Goal: Transaction & Acquisition: Purchase product/service

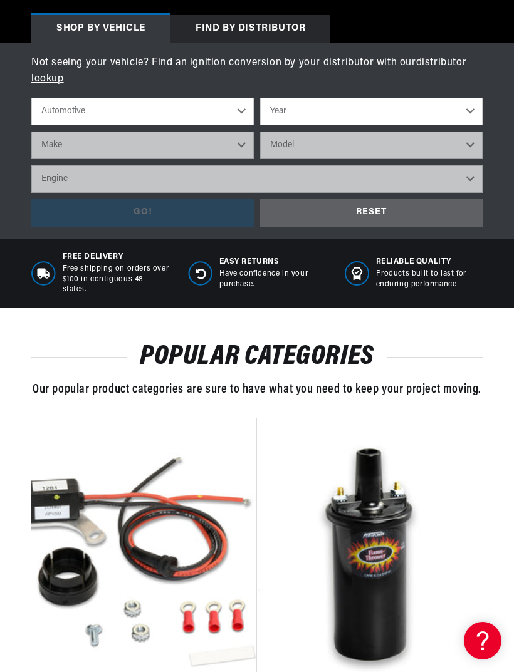
scroll to position [430, 0]
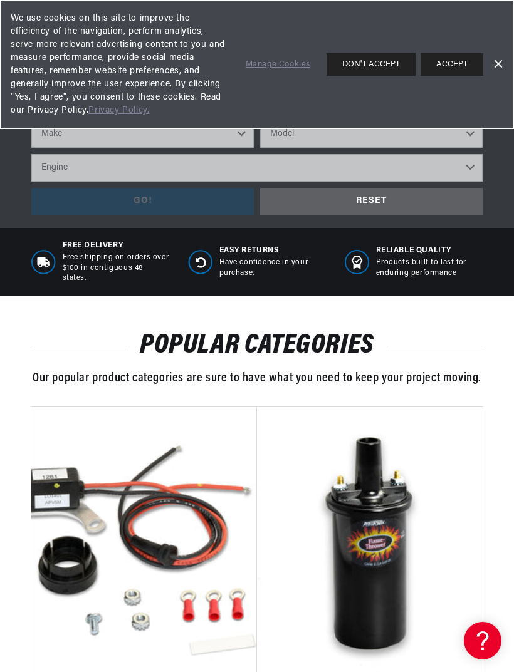
click at [387, 72] on button "DON'T ACCEPT" at bounding box center [370, 64] width 89 height 23
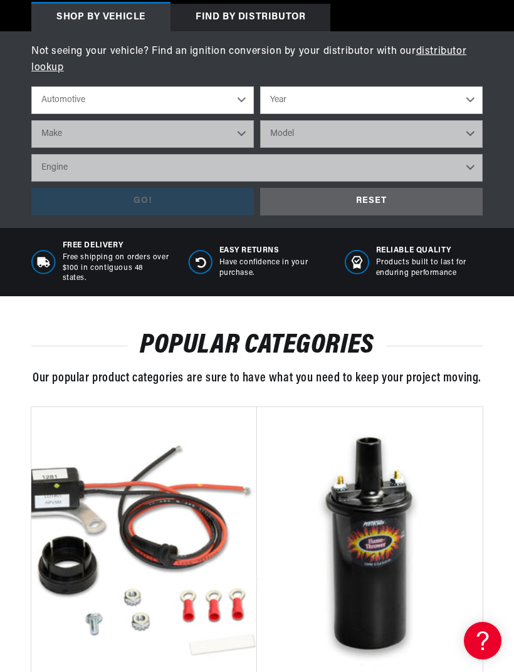
click at [404, 104] on select "Year [DATE] 2023 2022 2021 2020 2019 2018 2017 2016 2015 2014 2013 2012 2011 20…" at bounding box center [371, 100] width 222 height 28
select select "1973"
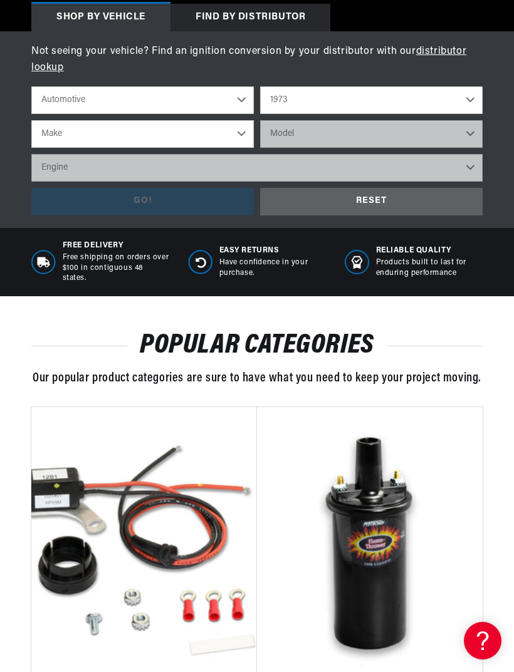
click at [232, 133] on select "Make Alfa Romeo American Motors Aston Martin Audi Austin Avanti Bentley BMW Bui…" at bounding box center [142, 134] width 222 height 28
select select "Lincoln"
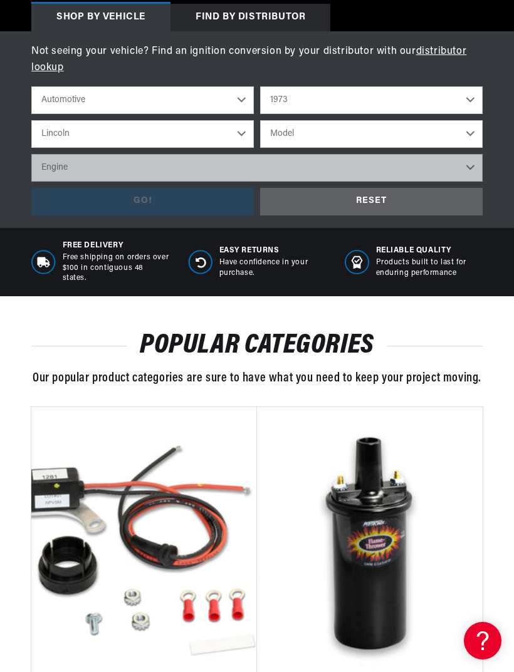
click at [369, 136] on select "Model Continental Mark IV" at bounding box center [371, 134] width 222 height 28
select select "Mark-IV"
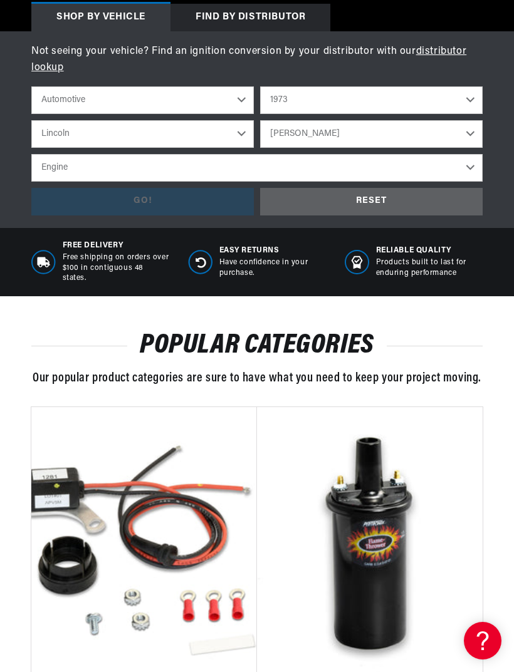
click at [452, 173] on select "Engine 7.5L" at bounding box center [256, 168] width 451 height 28
select select "7.5L"
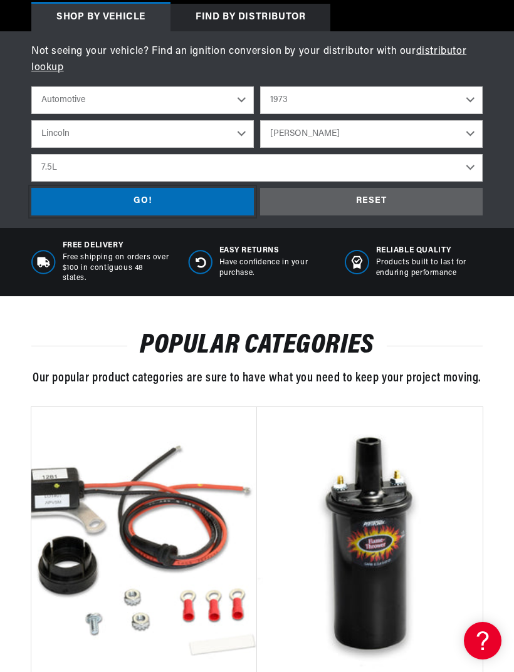
click at [204, 204] on div "GO!" at bounding box center [142, 202] width 222 height 28
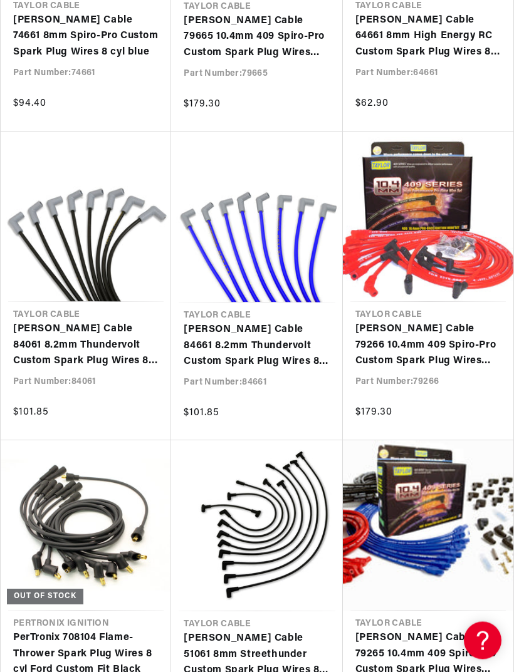
scroll to position [702, 0]
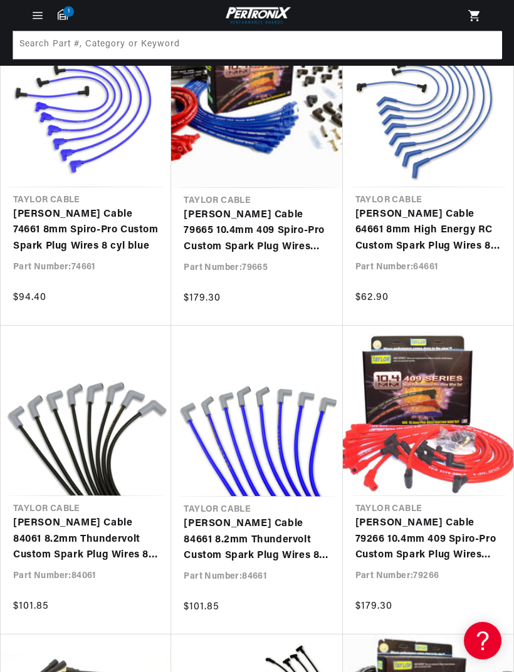
click at [280, 217] on link "[PERSON_NAME] Cable 79665 10.4mm 409 Spiro-Pro Custom Spark Plug Wires blue" at bounding box center [257, 231] width 146 height 48
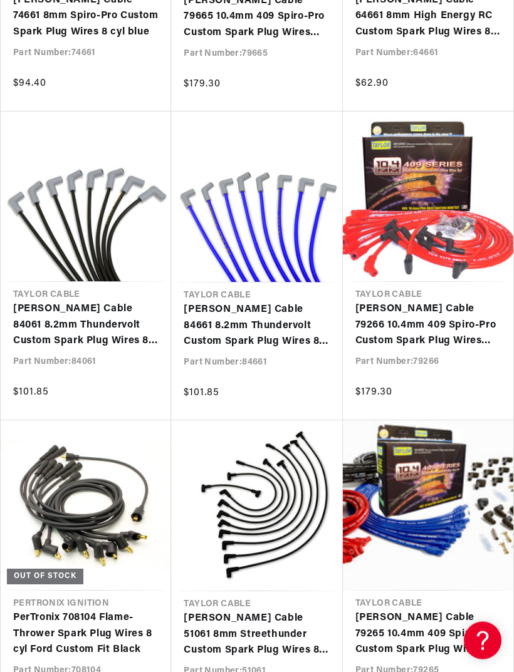
scroll to position [722, 0]
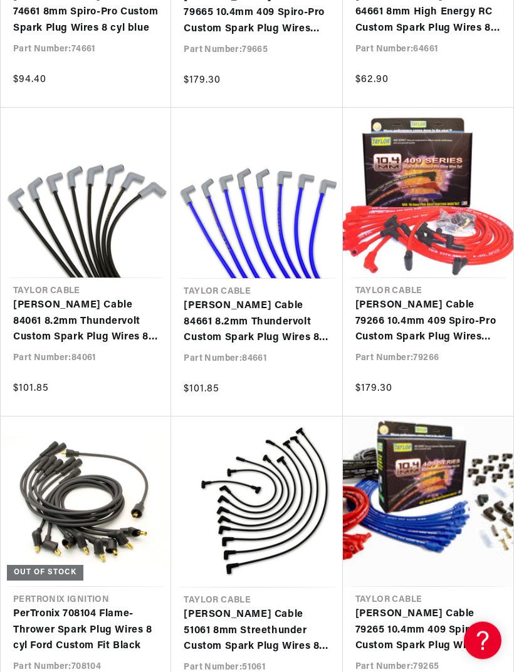
click at [292, 299] on link "Taylor Cable 84661 8.2mm Thundervolt Custom Spark Plug Wires 8 cyl blue" at bounding box center [257, 323] width 146 height 48
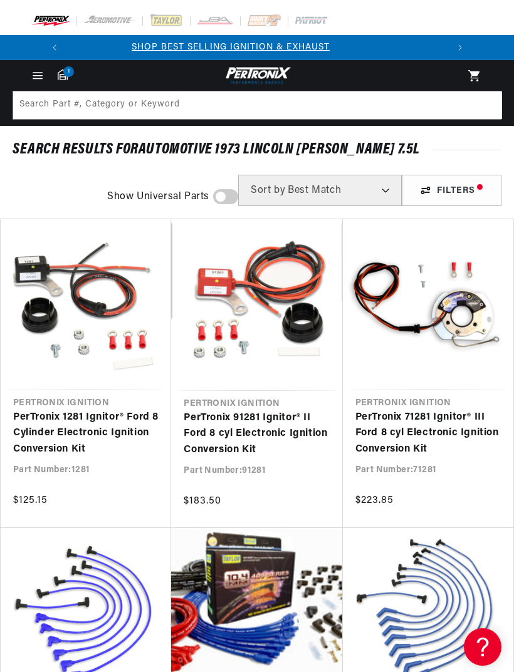
scroll to position [0, 0]
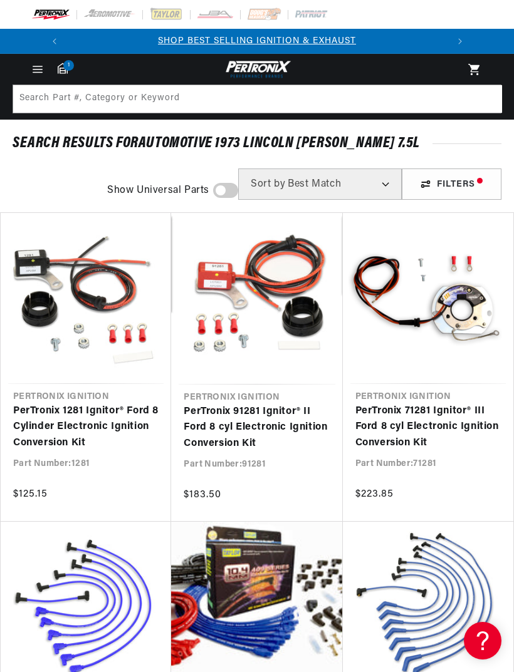
click at [41, 69] on icon "Menu" at bounding box center [37, 69] width 9 height 0
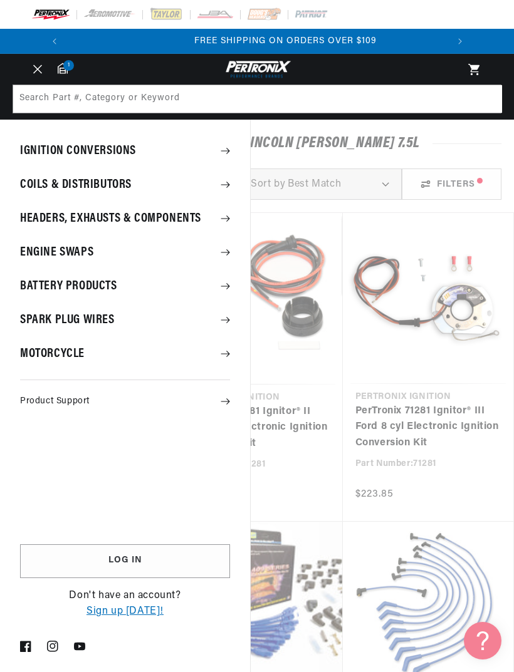
scroll to position [0, 380]
click at [211, 179] on summary "Coils & Distributors" at bounding box center [125, 185] width 250 height 33
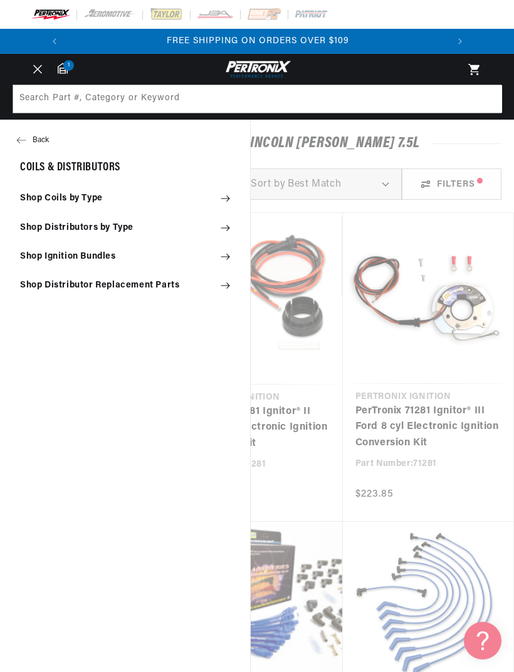
scroll to position [0, 48]
click at [216, 257] on summary "Shop Ignition Bundles" at bounding box center [125, 257] width 250 height 28
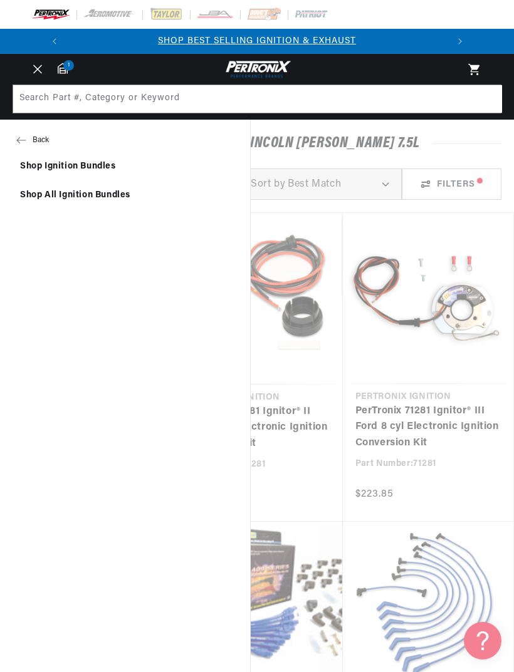
click at [121, 167] on link "Shop Ignition Bundles" at bounding box center [125, 167] width 250 height 28
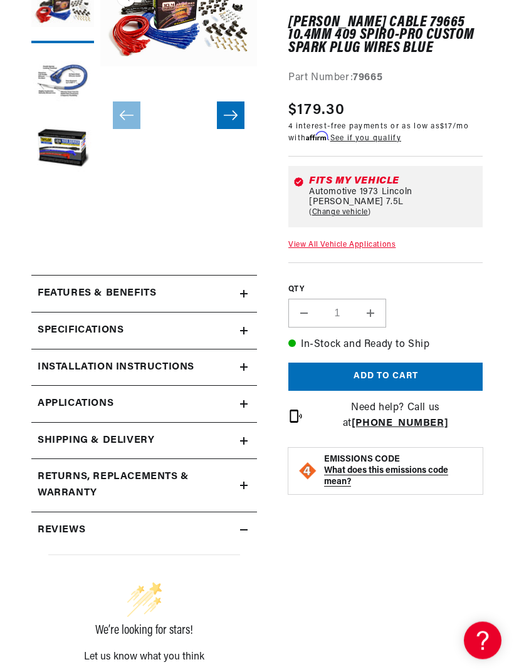
scroll to position [185, 0]
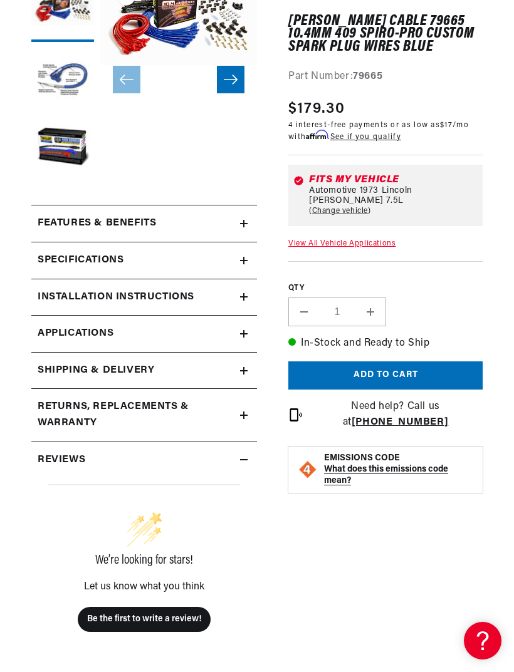
click at [231, 222] on div "Features & Benefits" at bounding box center [135, 224] width 209 height 16
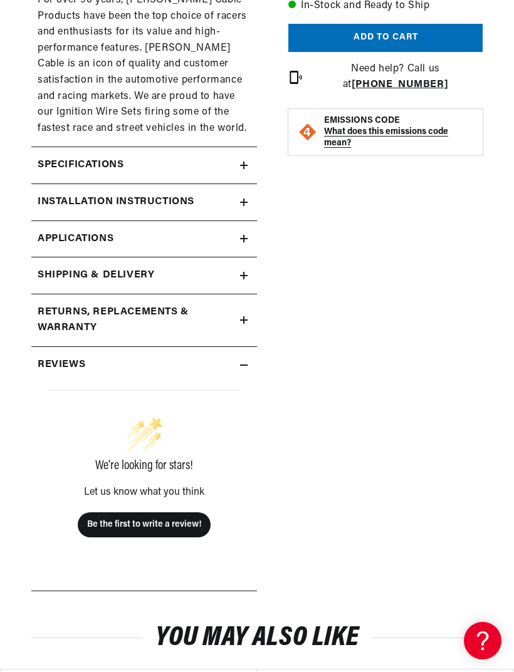
scroll to position [842, 0]
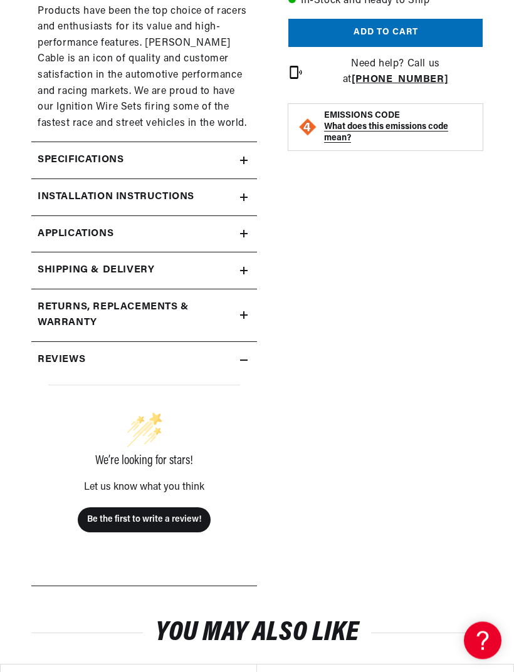
click at [236, 263] on div "Shipping & Delivery" at bounding box center [135, 271] width 209 height 16
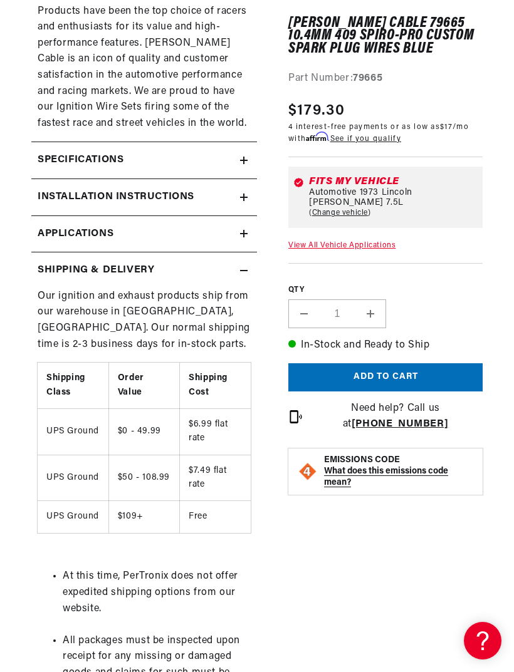
scroll to position [0, 380]
click at [236, 227] on link "Applications" at bounding box center [144, 234] width 226 height 37
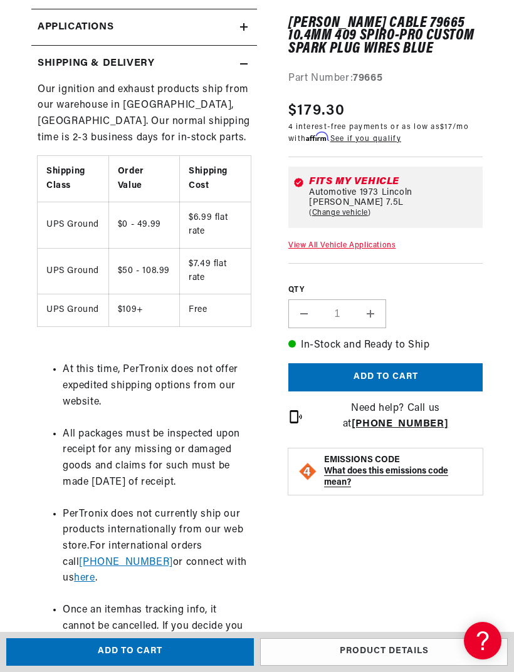
scroll to position [3068, 0]
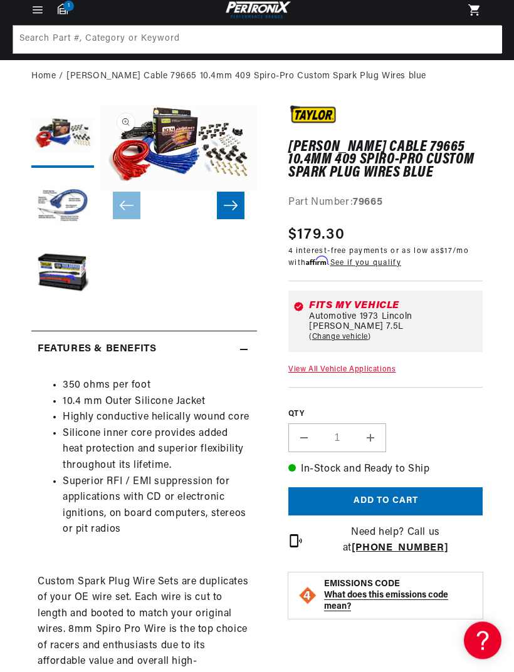
scroll to position [46, 0]
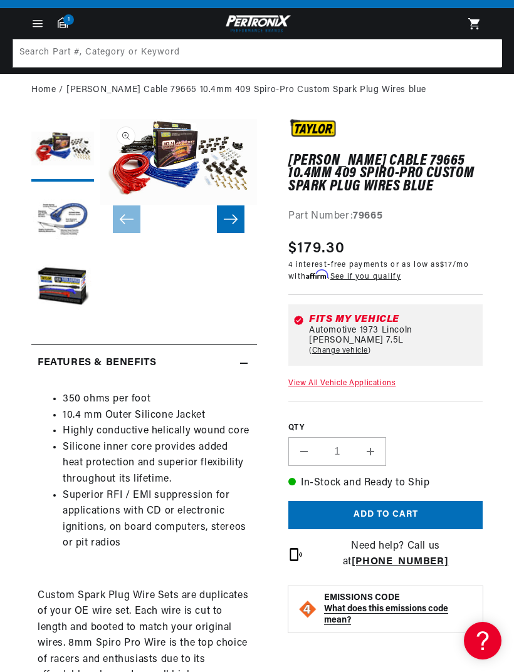
click at [83, 202] on button "Load image 2 in gallery view" at bounding box center [62, 219] width 63 height 63
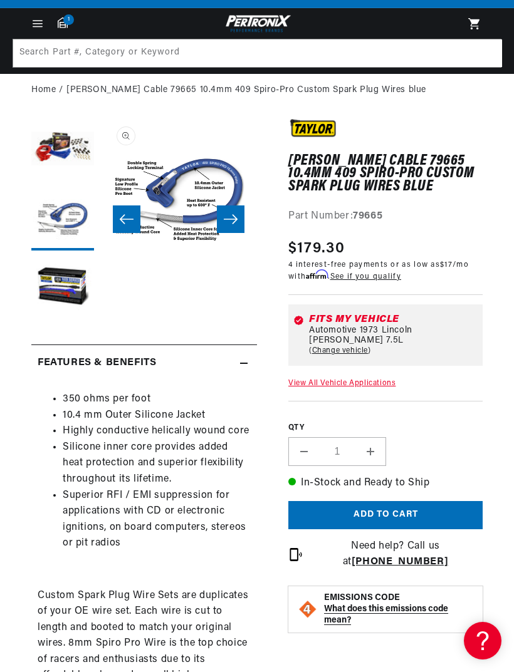
scroll to position [0, 380]
click at [100, 276] on button "Open media 2 in modal" at bounding box center [100, 276] width 0 height 0
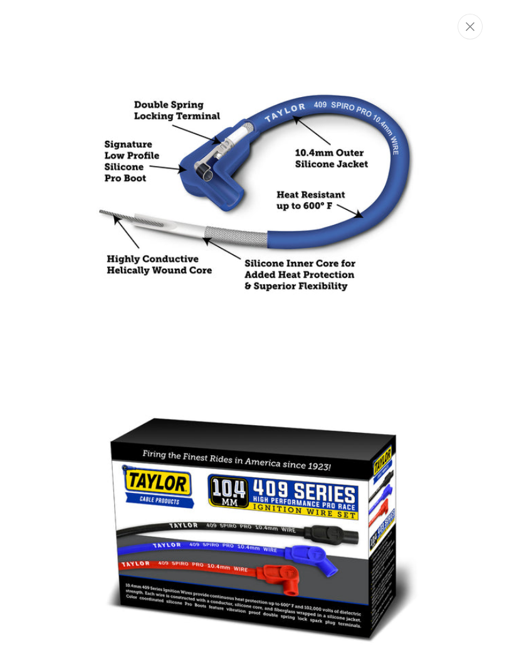
scroll to position [232, 0]
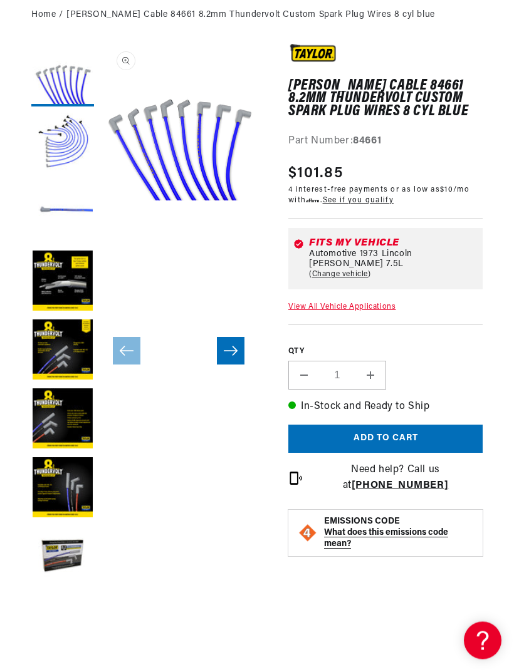
scroll to position [121, 0]
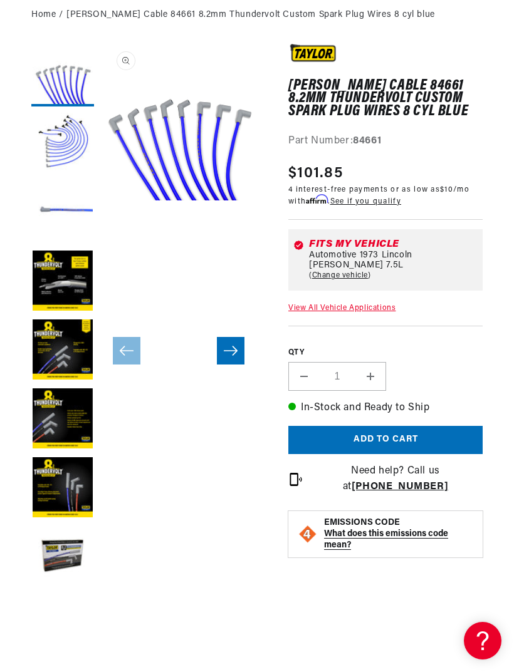
click at [100, 200] on button "Open media 1 in modal" at bounding box center [100, 200] width 0 height 0
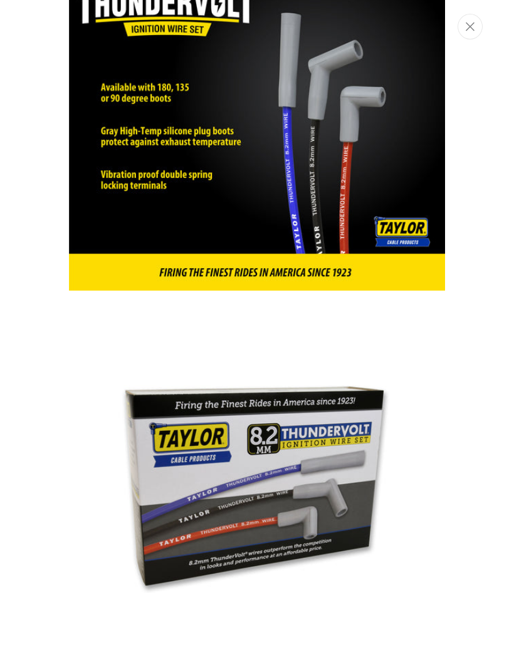
scroll to position [0, 0]
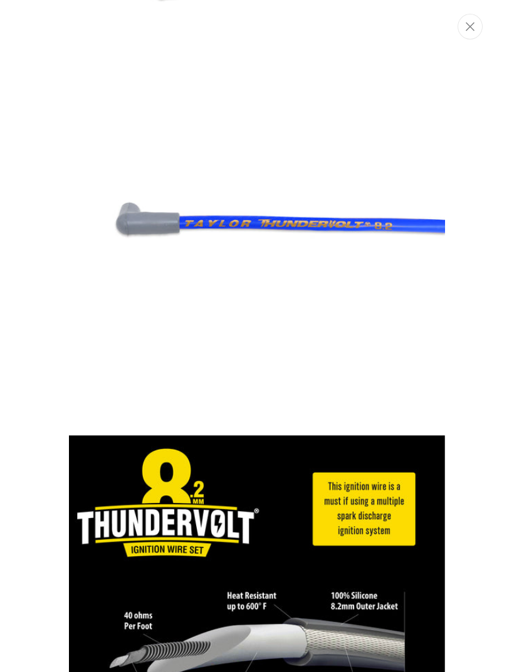
click at [474, 27] on icon "Close" at bounding box center [469, 26] width 9 height 9
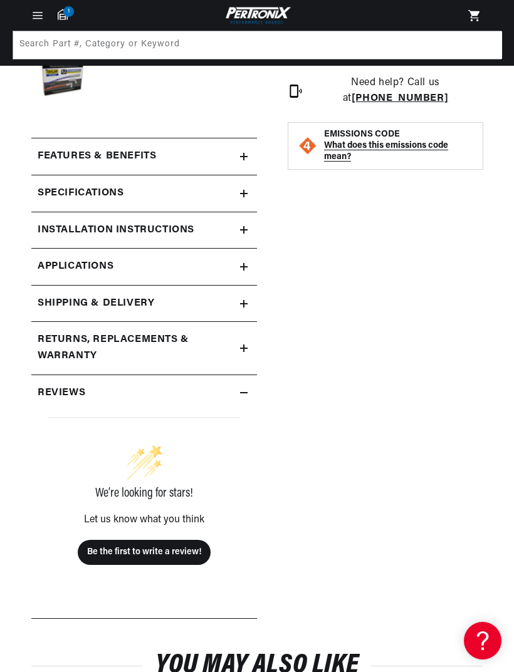
click at [242, 190] on icon at bounding box center [244, 194] width 8 height 8
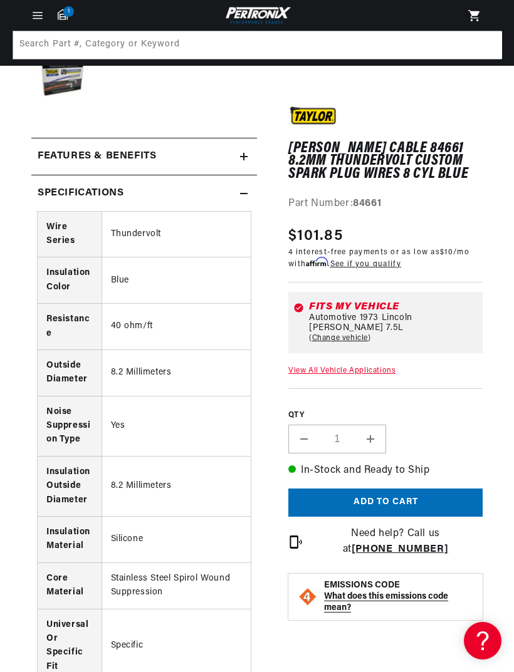
click at [242, 186] on summary "Specifications" at bounding box center [144, 193] width 226 height 36
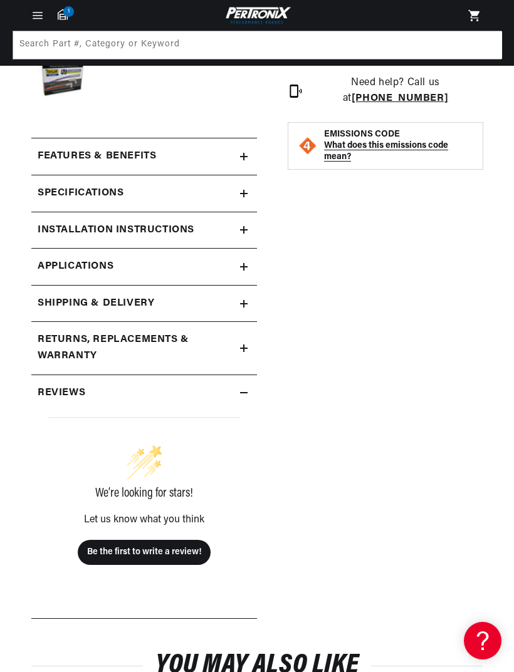
click at [242, 155] on icon at bounding box center [244, 157] width 8 height 8
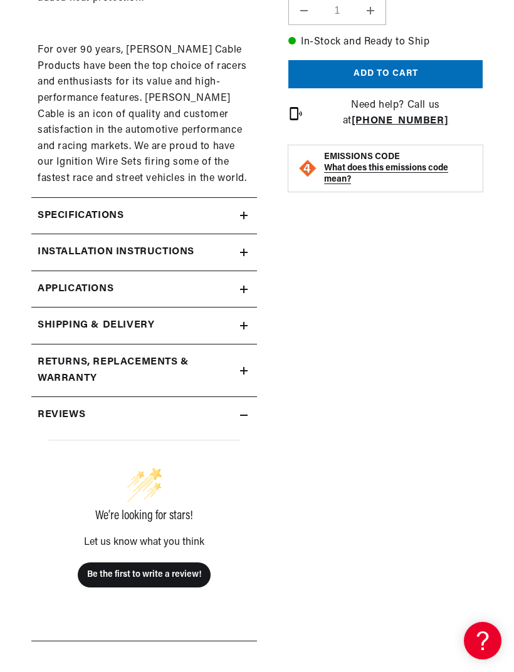
click at [249, 242] on summary "Installation instructions" at bounding box center [144, 252] width 226 height 36
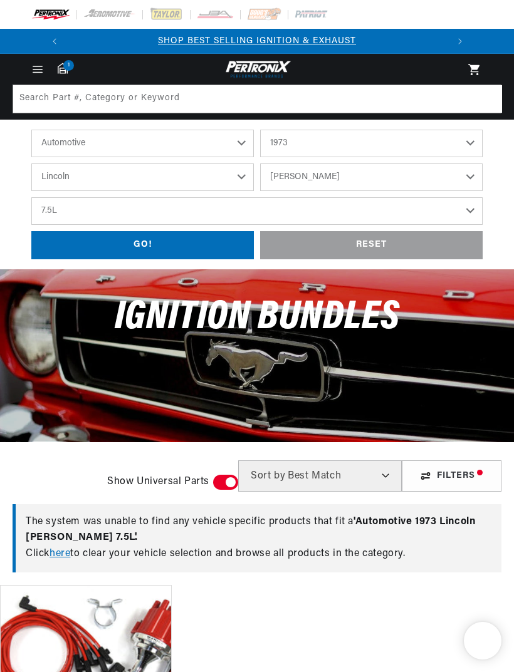
select select "1973"
select select "Lincoln"
select select "Mark-IV"
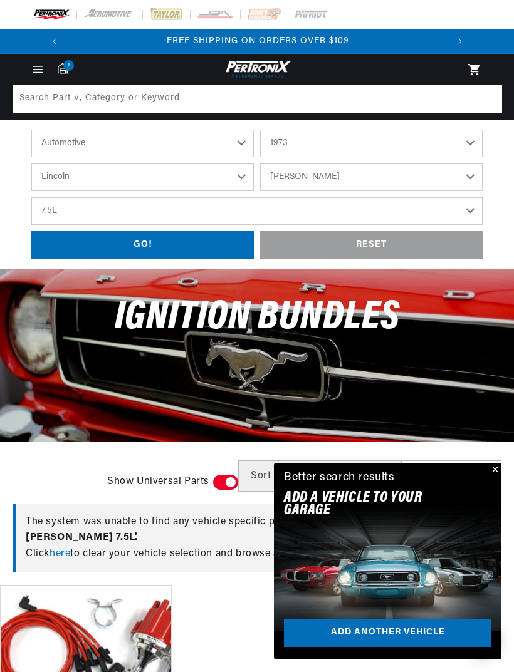
click at [41, 73] on icon "Menu" at bounding box center [37, 69] width 13 height 13
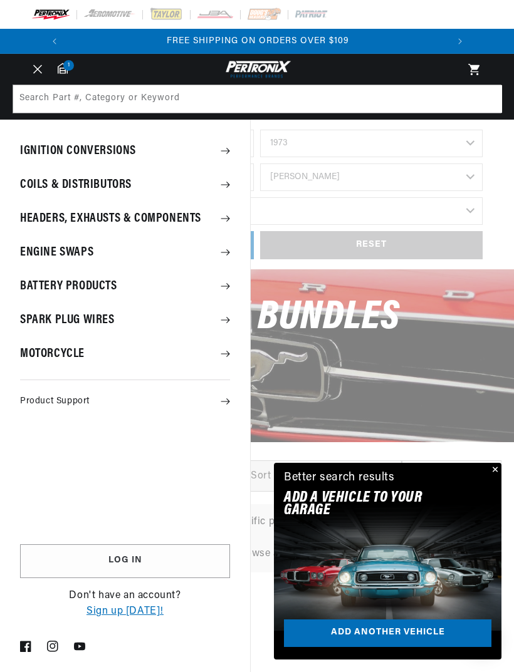
click at [226, 194] on summary "Coils & Distributors" at bounding box center [125, 185] width 250 height 33
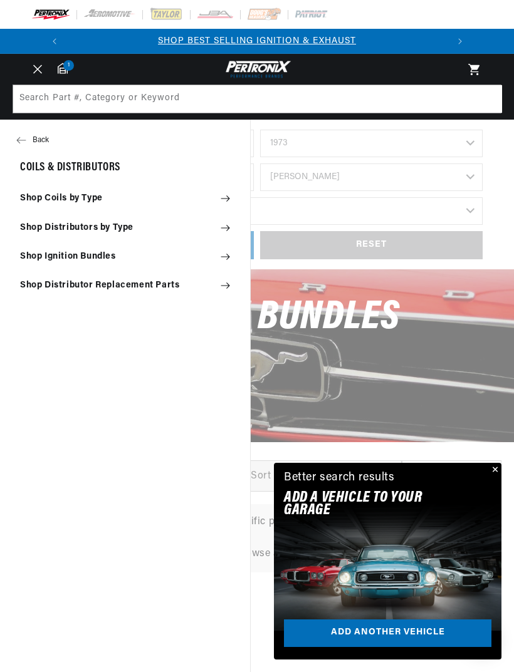
click at [215, 228] on summary "Shop Distributors by Type" at bounding box center [125, 228] width 250 height 28
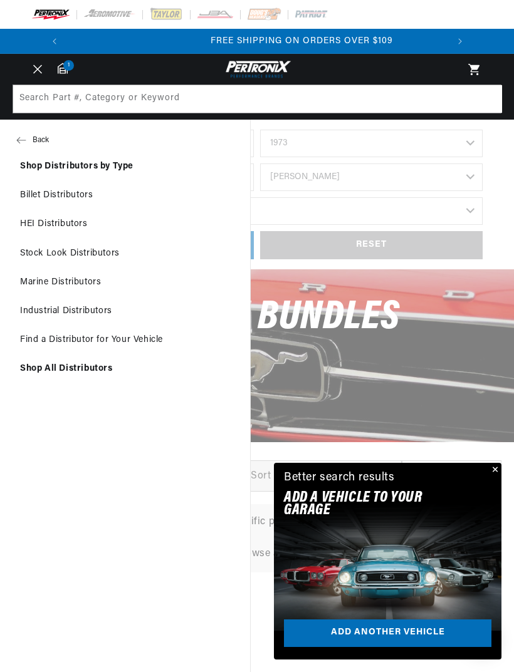
scroll to position [0, 380]
click at [124, 251] on link "Stock Look Distributors" at bounding box center [125, 254] width 250 height 28
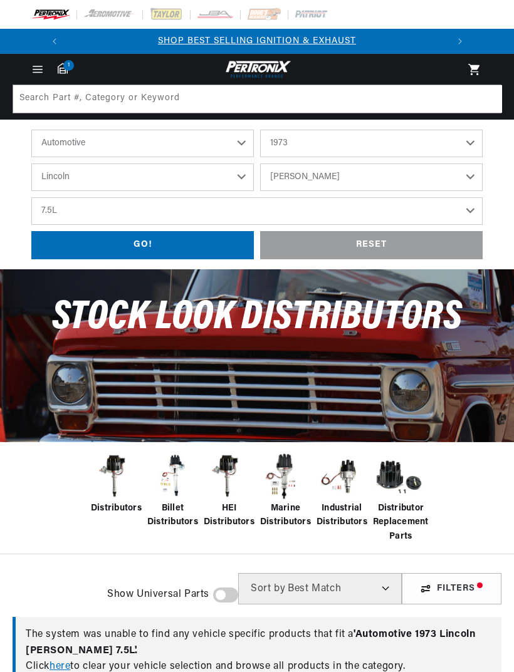
select select "1973"
select select "Lincoln"
select select "Mark-IV"
checkbox input "true"
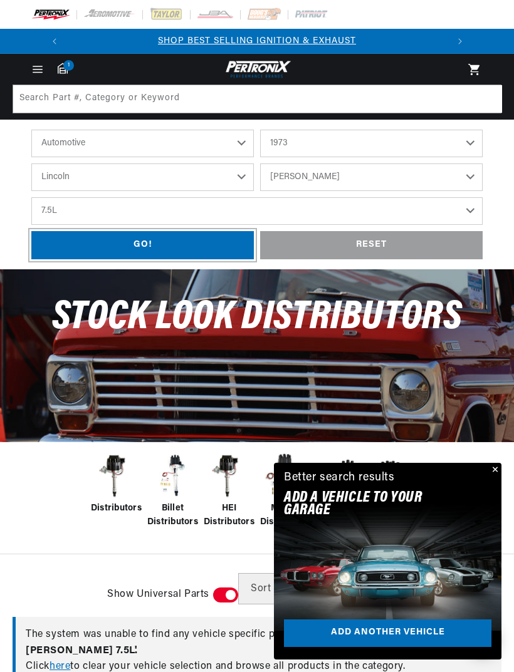
click at [194, 244] on div "GO!" at bounding box center [142, 245] width 222 height 28
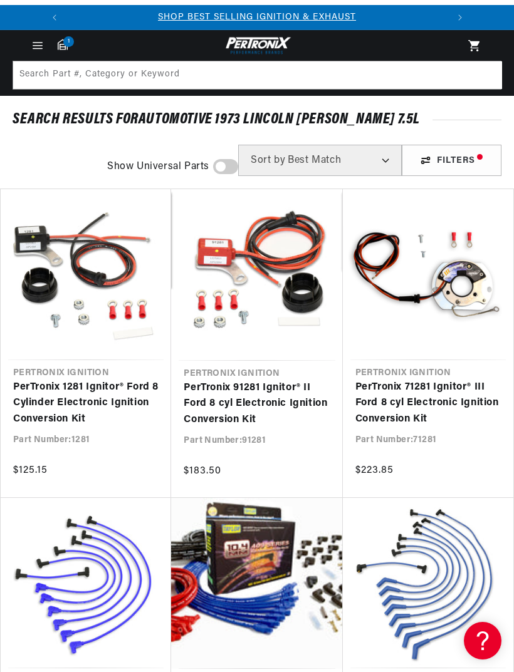
scroll to position [24, 0]
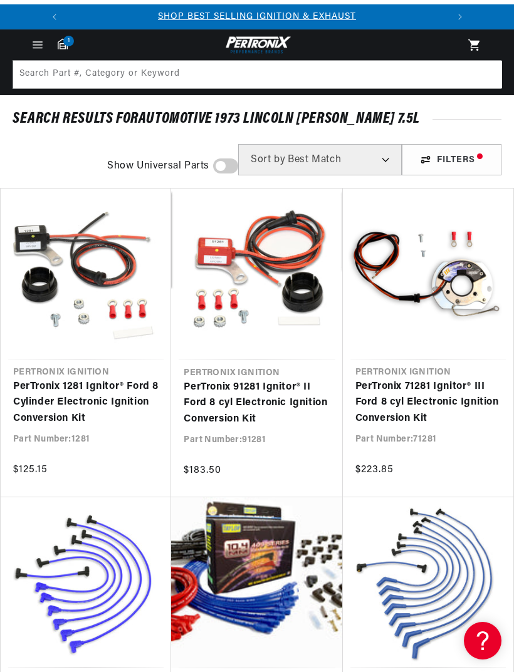
click at [465, 157] on div "Filters" at bounding box center [452, 159] width 100 height 31
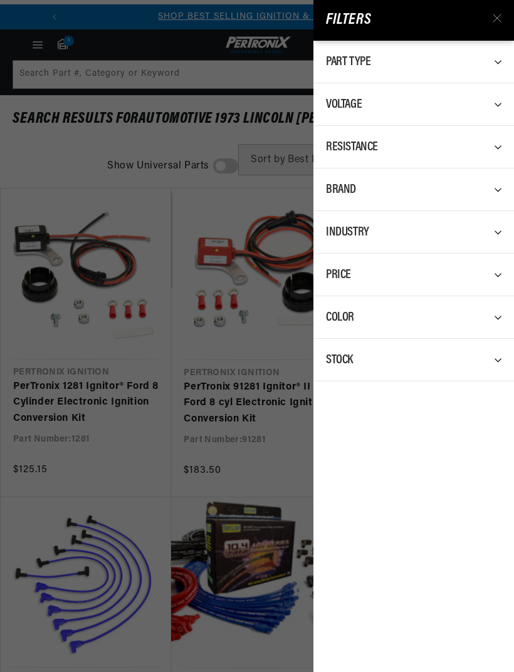
click at [259, 195] on div "Filters Part Type 0 selected Reset Spark Plug Wire Set 11 Ignition Conversion K…" at bounding box center [257, 336] width 514 height 672
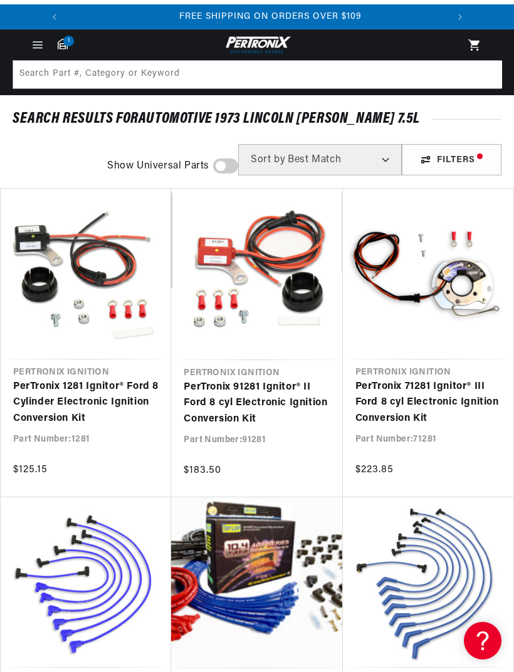
scroll to position [0, 380]
click at [228, 167] on span at bounding box center [225, 166] width 25 height 15
click at [224, 169] on input "checkbox" at bounding box center [220, 169] width 8 height 0
checkbox input "true"
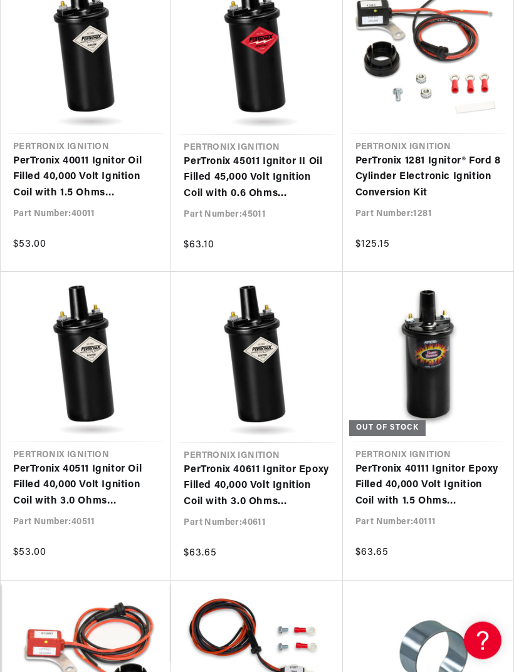
scroll to position [250, 0]
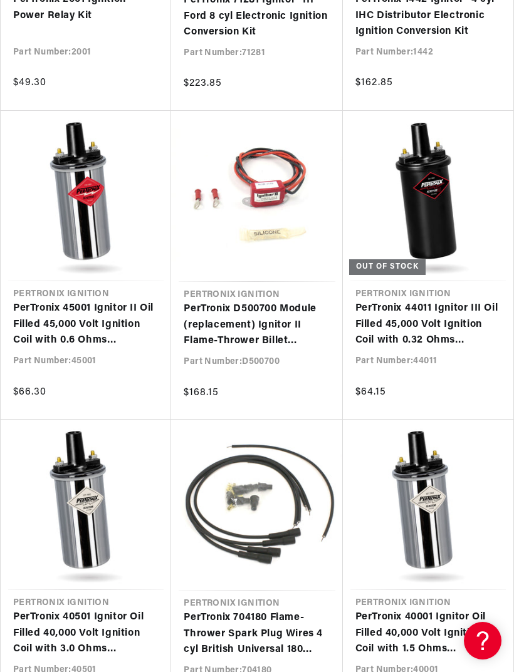
scroll to position [1350, 0]
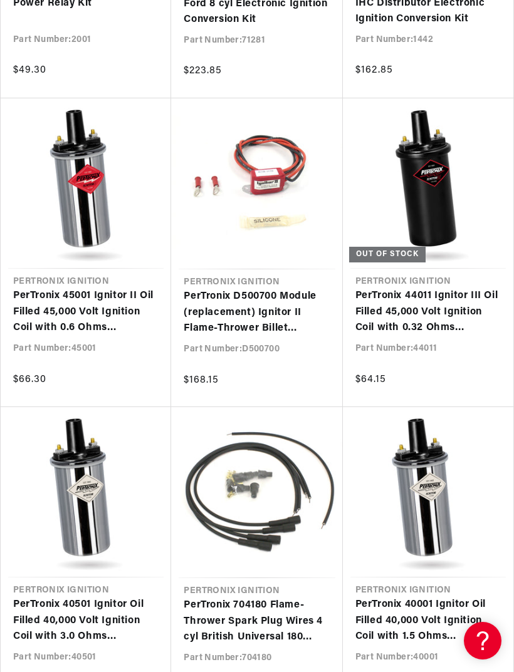
click at [113, 288] on link "PerTronix 45001 Ignitor II Oil Filled 45,000 Volt Ignition Coil with 0.6 Ohms R…" at bounding box center [85, 312] width 145 height 48
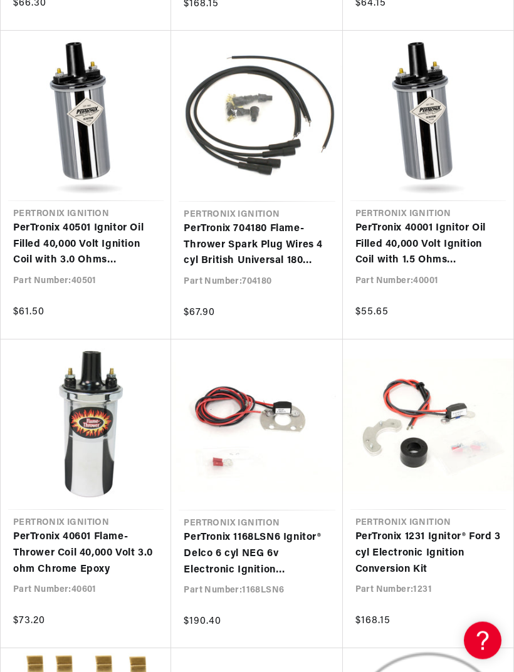
scroll to position [0, 0]
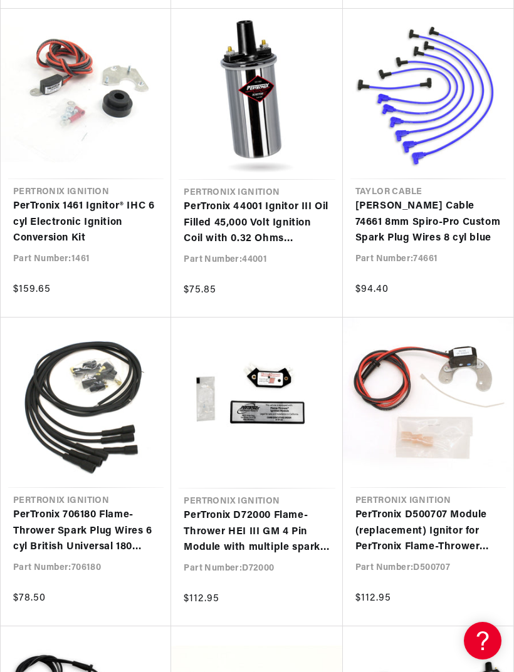
scroll to position [3631, 0]
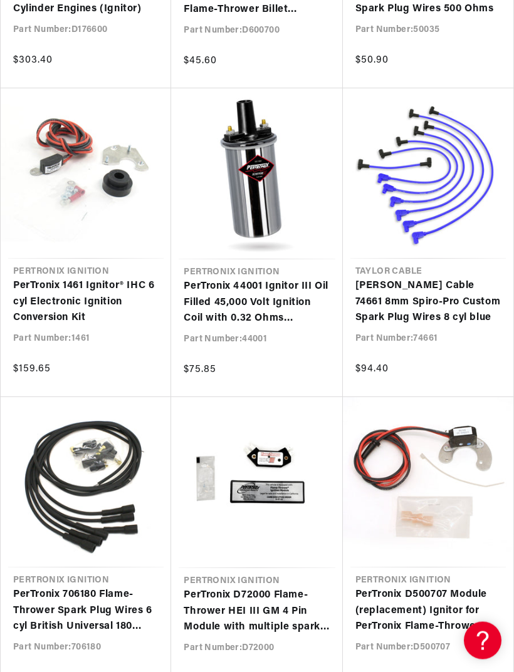
scroll to position [3570, 0]
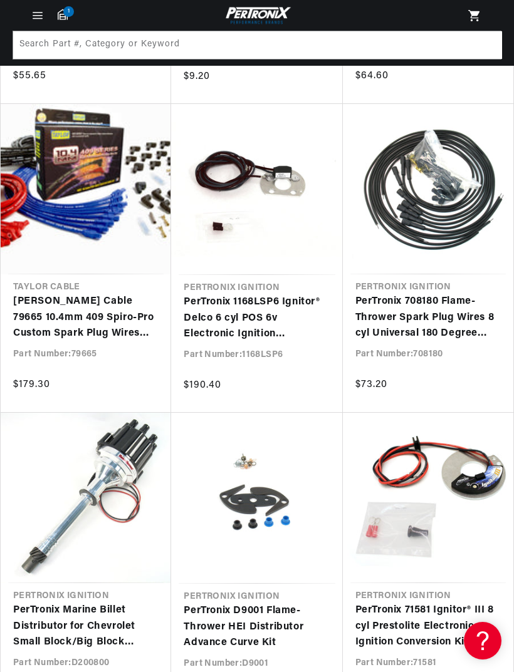
click at [38, 15] on icon "Menu" at bounding box center [37, 15] width 9 height 0
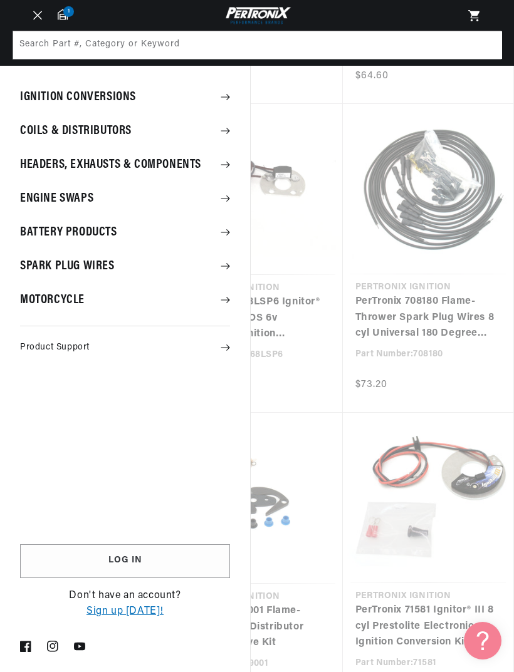
click at [209, 132] on summary "Coils & Distributors" at bounding box center [125, 131] width 250 height 33
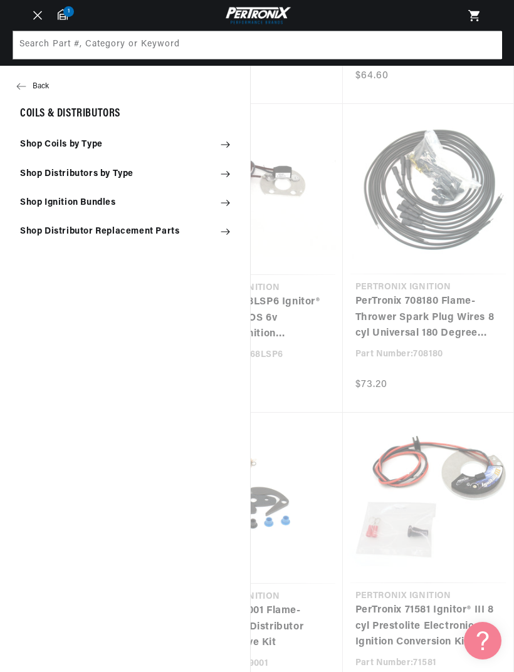
click at [202, 179] on summary "Shop Distributors by Type" at bounding box center [125, 174] width 250 height 28
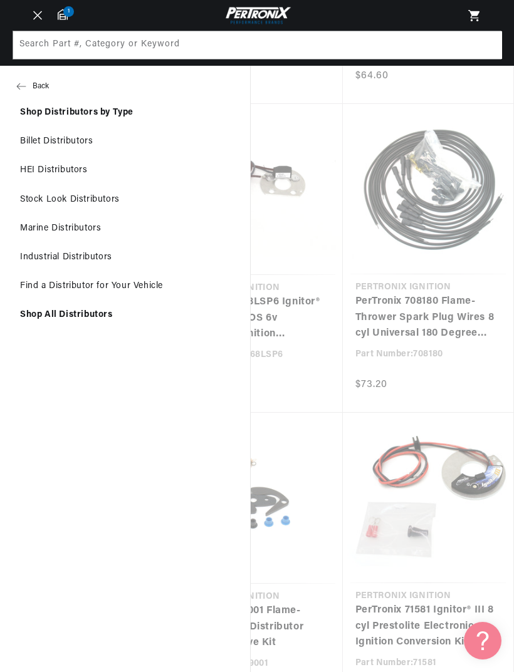
click at [173, 143] on link "Billet Distributors" at bounding box center [125, 142] width 250 height 28
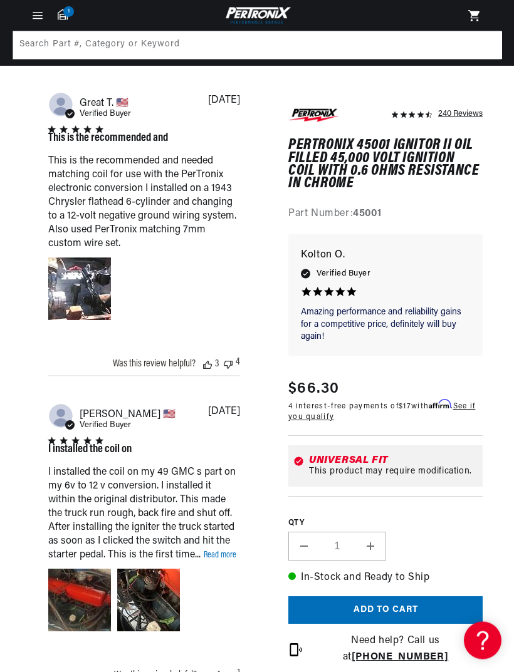
scroll to position [822, 0]
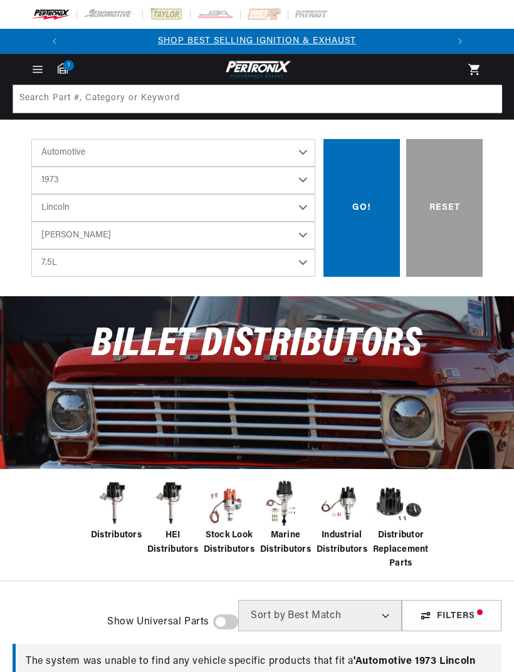
select select "1973"
select select "Lincoln"
select select "Mark-IV"
checkbox input "true"
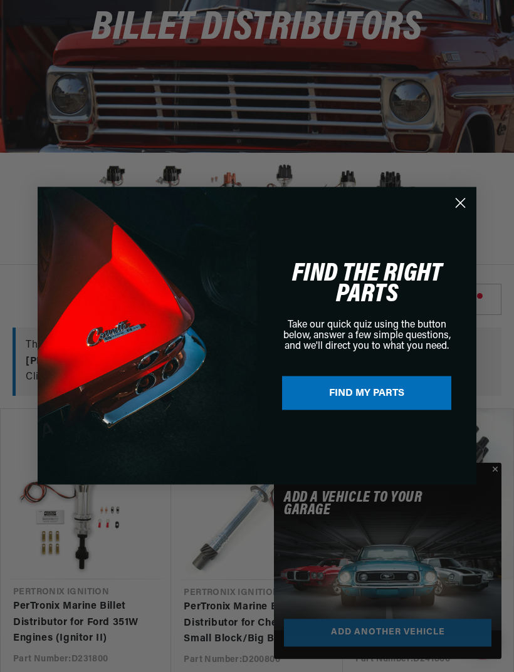
scroll to position [305, 0]
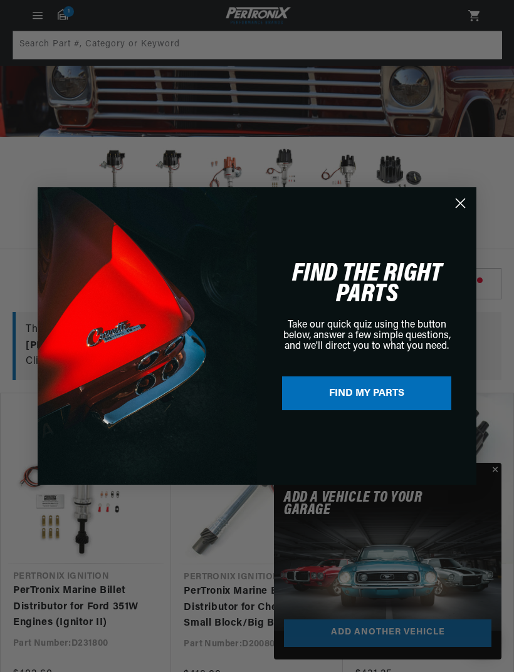
click at [457, 208] on icon "Close dialog" at bounding box center [460, 203] width 9 height 9
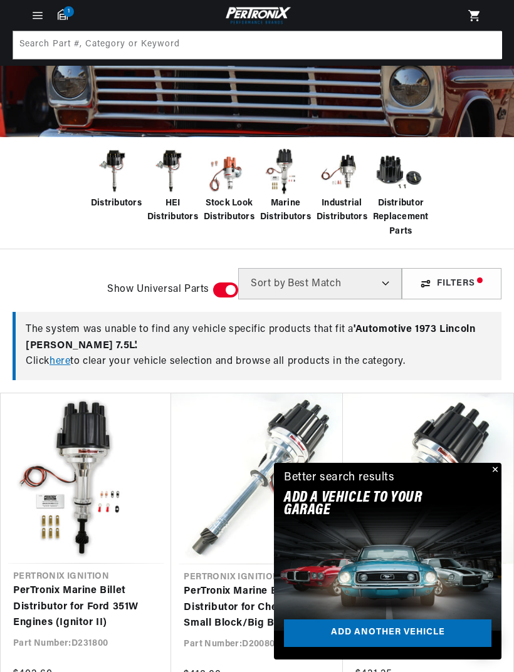
scroll to position [0, 0]
click at [70, 358] on link "here" at bounding box center [59, 361] width 21 height 10
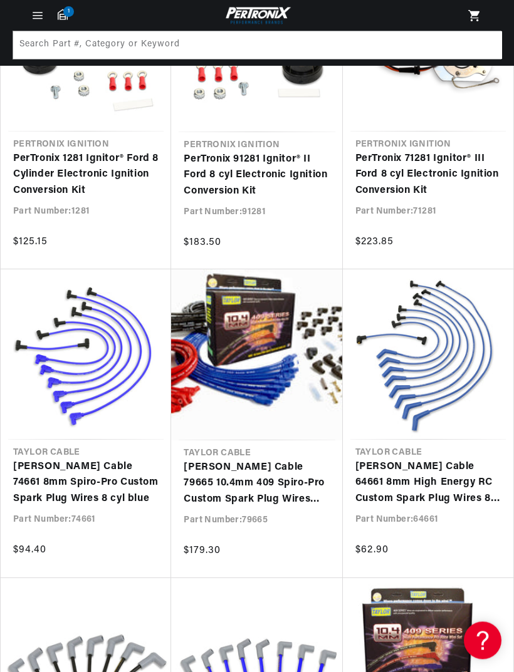
scroll to position [0, 380]
click at [42, 15] on icon "Menu" at bounding box center [37, 15] width 9 height 0
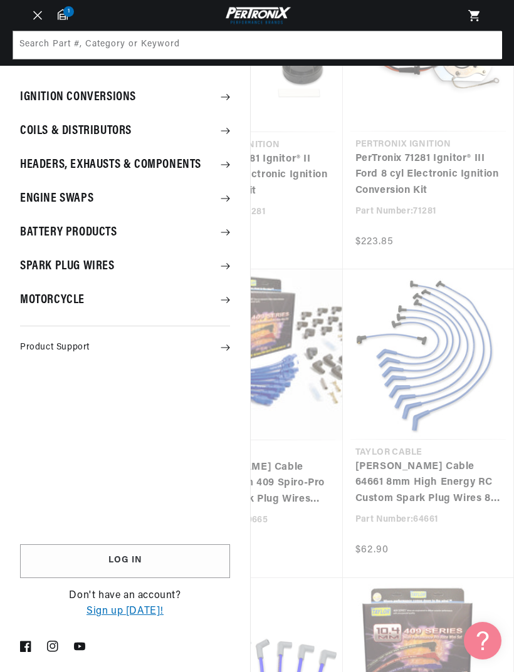
click at [147, 130] on summary "Coils & Distributors" at bounding box center [125, 131] width 250 height 33
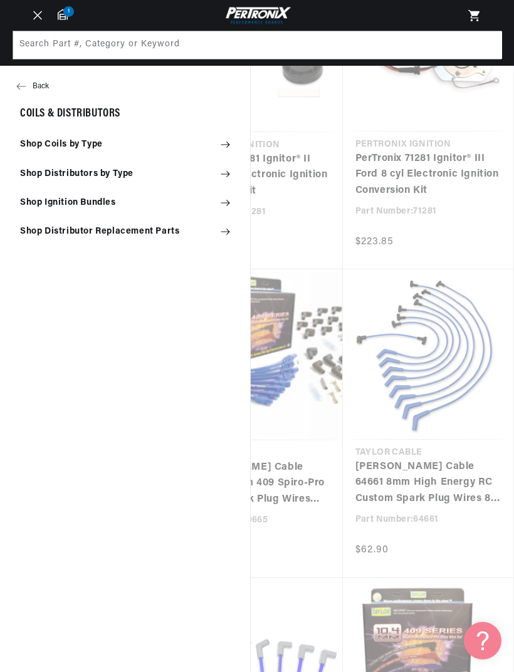
click at [221, 185] on summary "Shop Distributors by Type" at bounding box center [125, 174] width 250 height 28
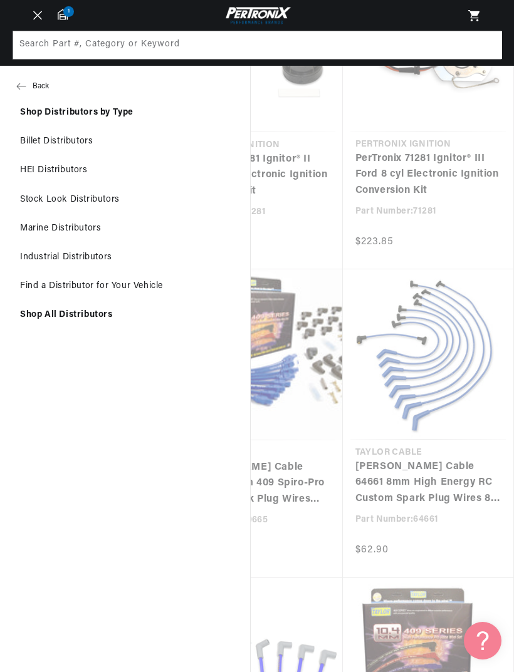
click at [89, 147] on link "Billet Distributors" at bounding box center [125, 142] width 250 height 28
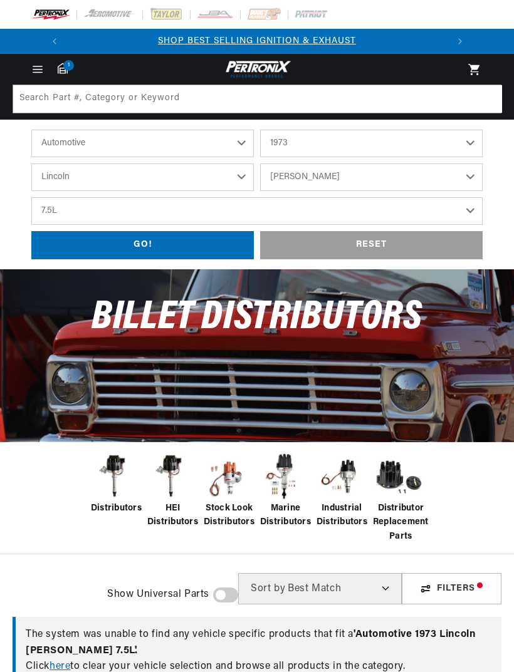
select select "1973"
select select "Lincoln"
select select "Mark-IV"
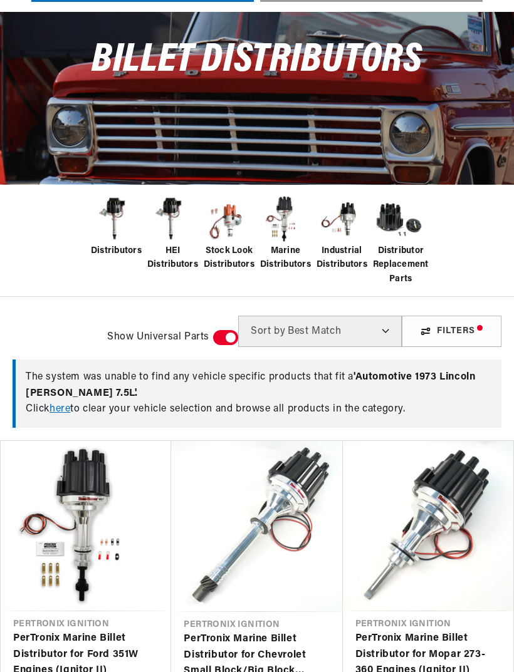
checkbox input "true"
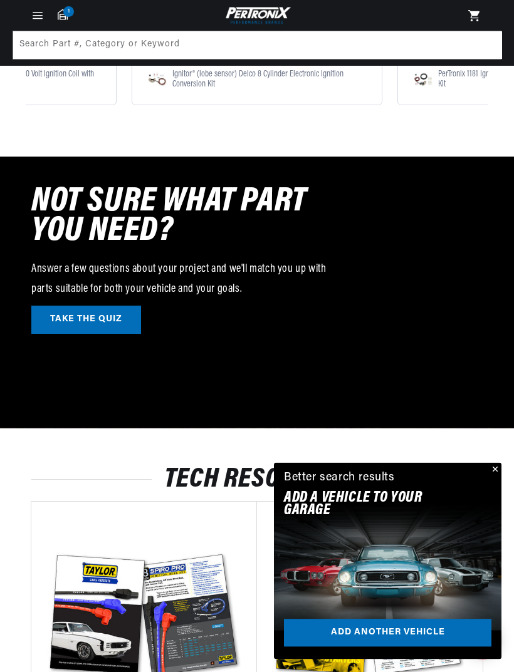
scroll to position [1859, 0]
